Goal: Transaction & Acquisition: Purchase product/service

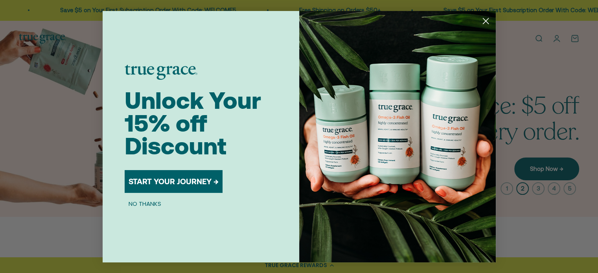
click at [153, 202] on button "NO THANKS" at bounding box center [145, 203] width 40 height 9
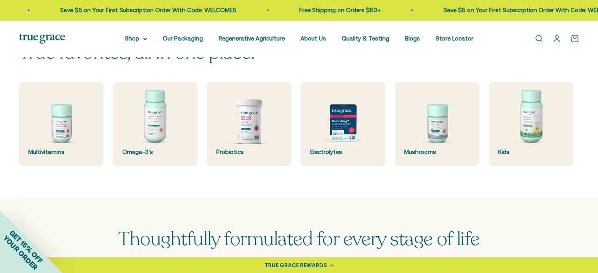
scroll to position [236, 0]
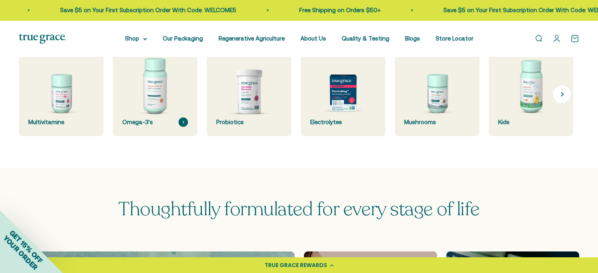
click at [166, 108] on img at bounding box center [155, 95] width 90 height 90
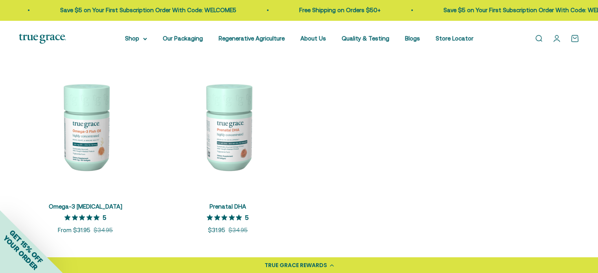
scroll to position [197, 0]
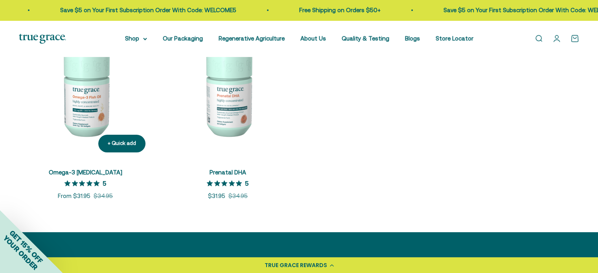
click at [77, 101] on img at bounding box center [85, 92] width 133 height 133
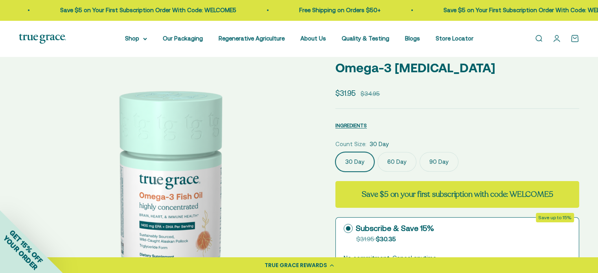
click at [435, 161] on label "90 Day" at bounding box center [438, 162] width 39 height 20
click at [335, 152] on input "90 Day" at bounding box center [335, 152] width 0 height 0
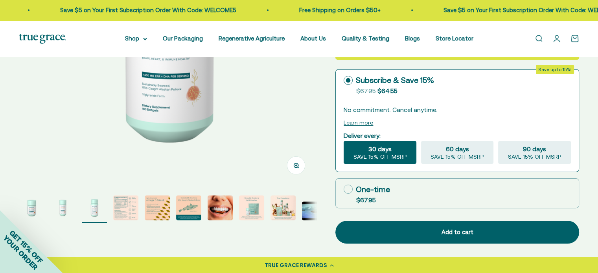
scroll to position [197, 0]
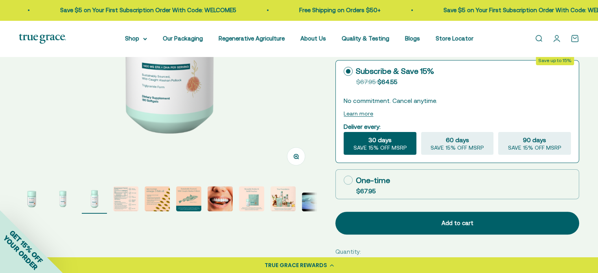
click at [350, 180] on icon at bounding box center [348, 180] width 9 height 9
click at [344, 180] on input "One-time $67.95" at bounding box center [343, 180] width 0 height 0
radio input "true"
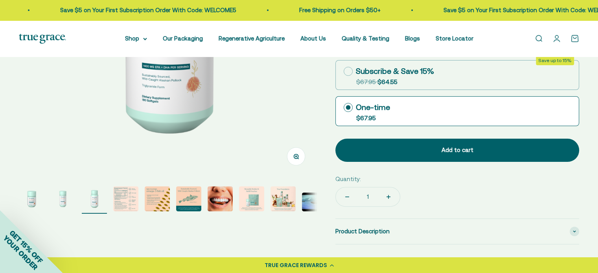
click at [352, 73] on rect at bounding box center [348, 71] width 9 height 9
click at [344, 72] on input "Subscribe & Save 15% Original price strikethrough: $67.95 , Discounted price: $…" at bounding box center [343, 71] width 0 height 0
radio input "true"
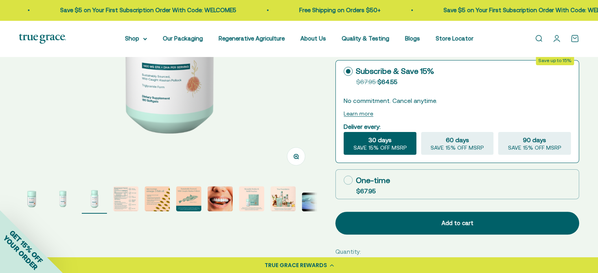
click at [349, 180] on icon at bounding box center [348, 180] width 9 height 9
click at [344, 180] on input "One-time $67.95" at bounding box center [343, 180] width 0 height 0
radio input "true"
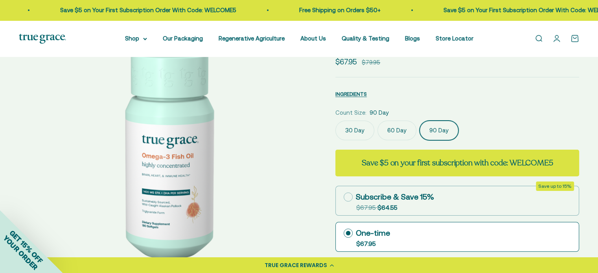
scroll to position [79, 0]
